Goal: Information Seeking & Learning: Learn about a topic

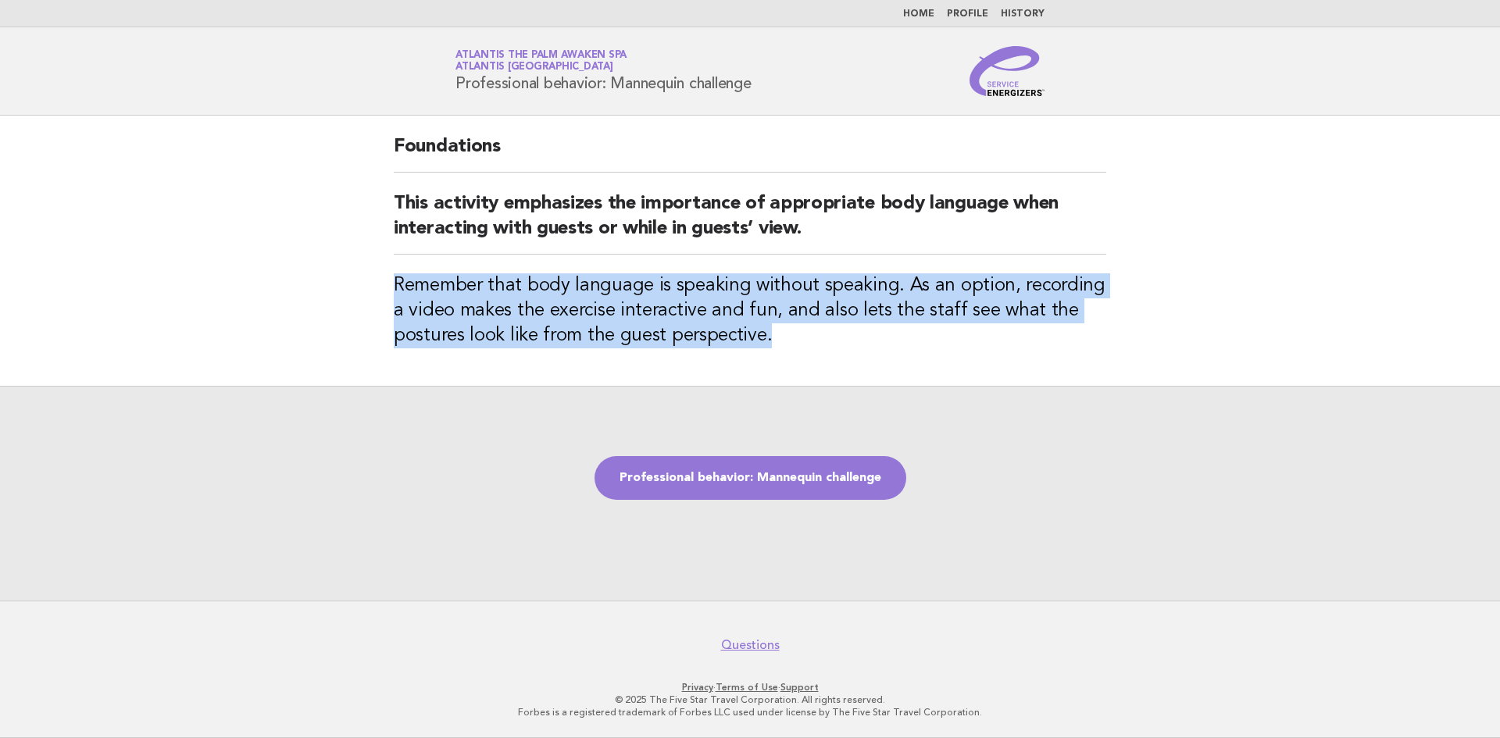
drag, startPoint x: 0, startPoint y: 0, endPoint x: 914, endPoint y: 13, distance: 914.1
click at [914, 13] on link "Home" at bounding box center [918, 13] width 31 height 9
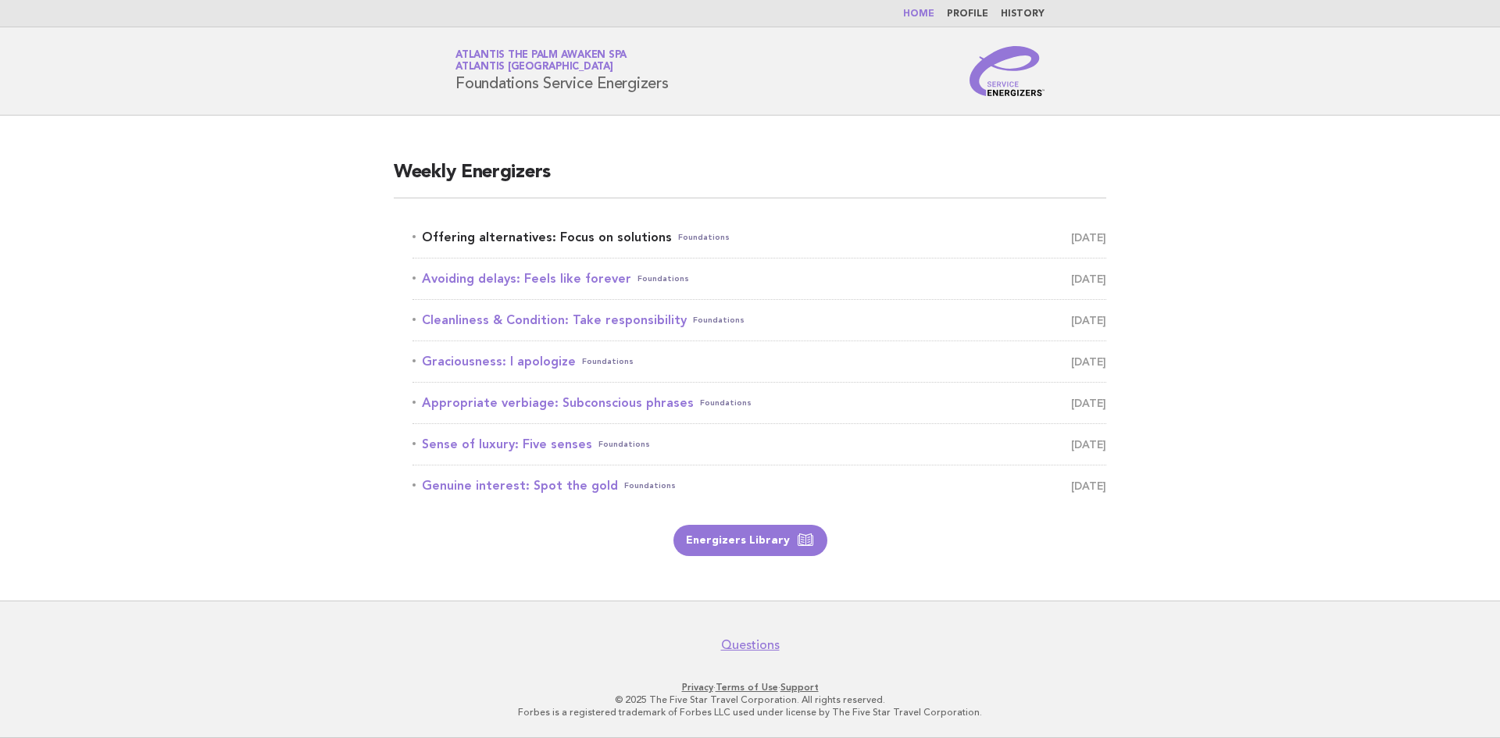
click at [645, 234] on link "Offering alternatives: Focus on solutions Foundations [DATE]" at bounding box center [759, 238] width 694 height 22
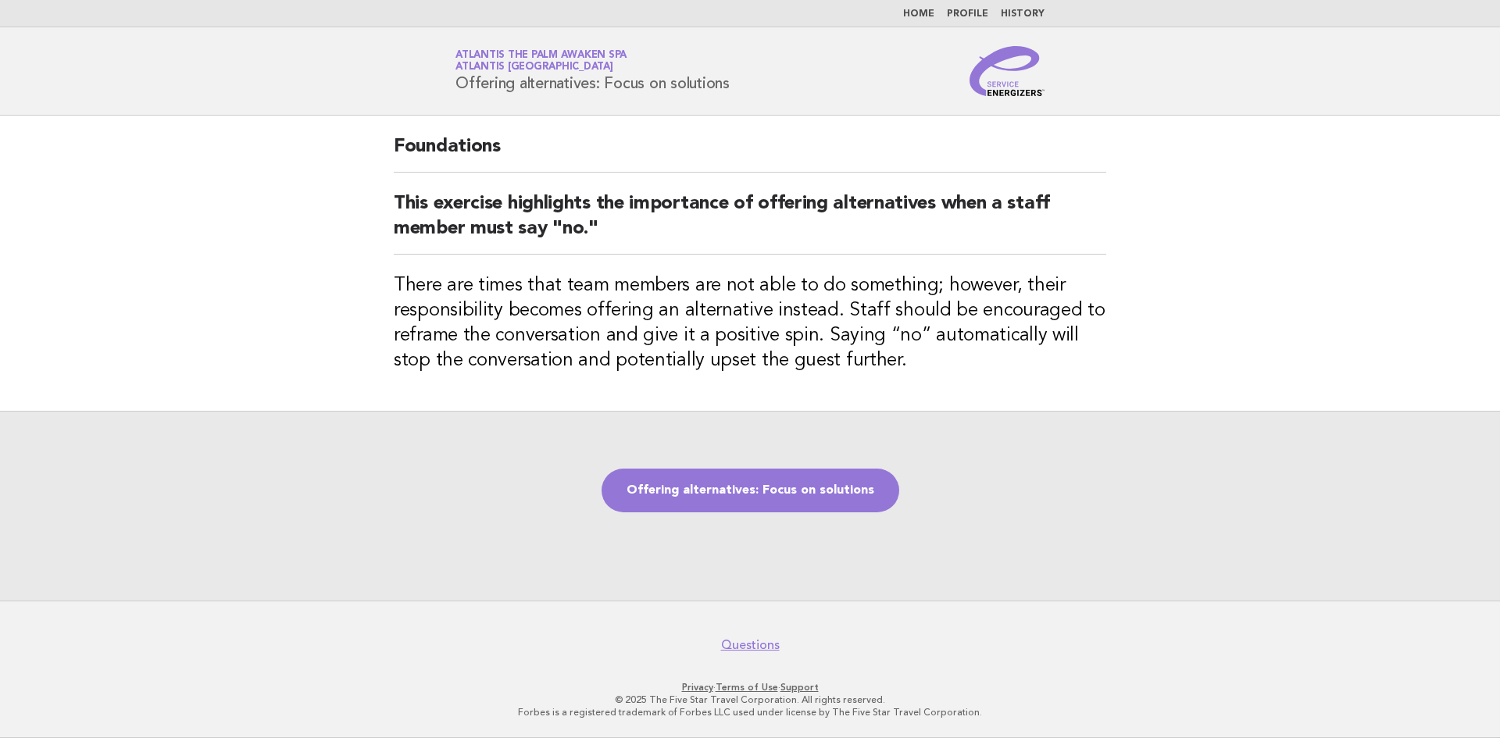
drag, startPoint x: 736, startPoint y: 86, endPoint x: 455, endPoint y: 84, distance: 280.5
click at [455, 84] on div "Service Energizers Atlantis The Palm Awaken Spa Atlantis Dubai Offering alterna…" at bounding box center [750, 71] width 633 height 50
copy h1 "Offering alternatives: Focus on solutions"
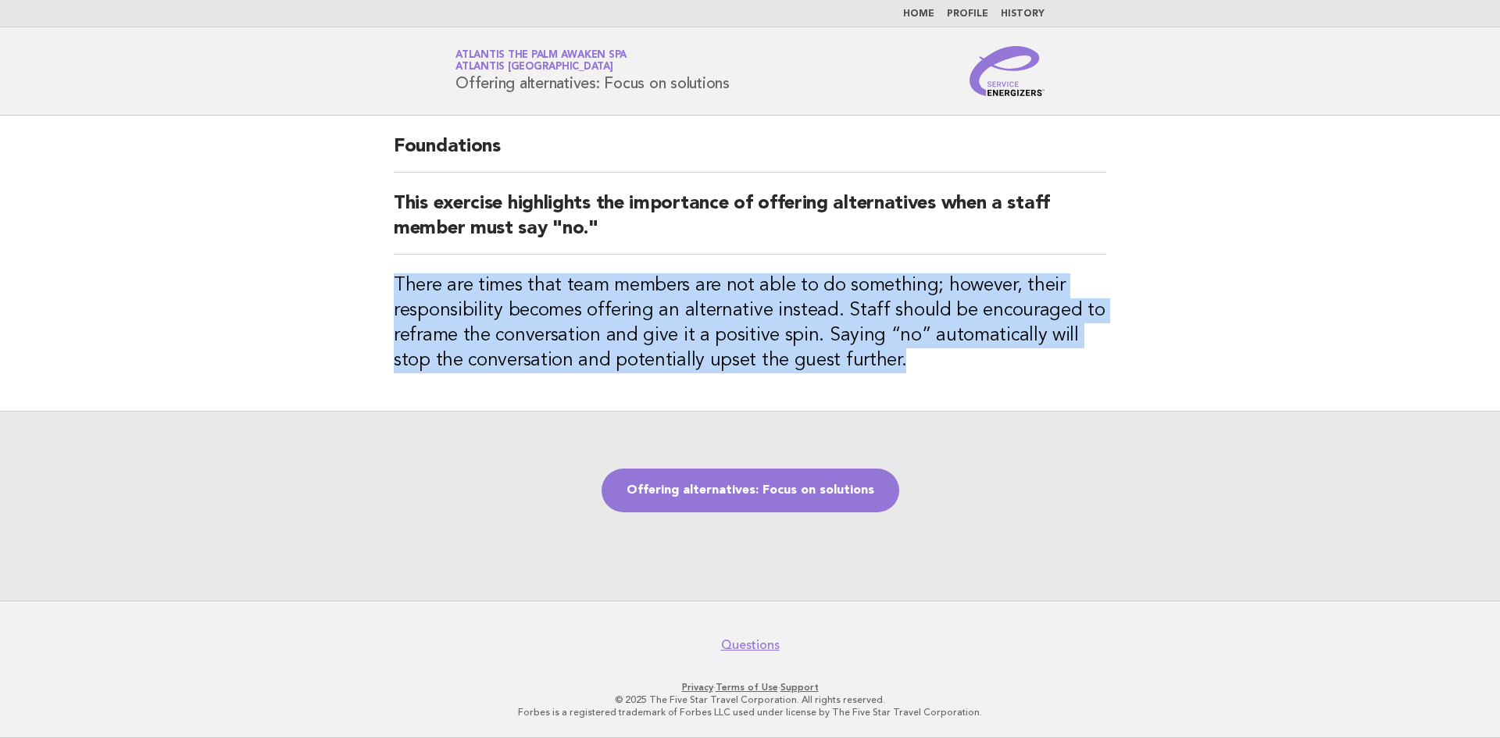
drag, startPoint x: 872, startPoint y: 371, endPoint x: 393, endPoint y: 285, distance: 486.5
click at [393, 285] on div "Foundations This exercise highlights the importance of offering alternatives wh…" at bounding box center [750, 263] width 750 height 295
copy h3 "There are times that team members are not able to do something; however, their …"
